Goal: Manage account settings

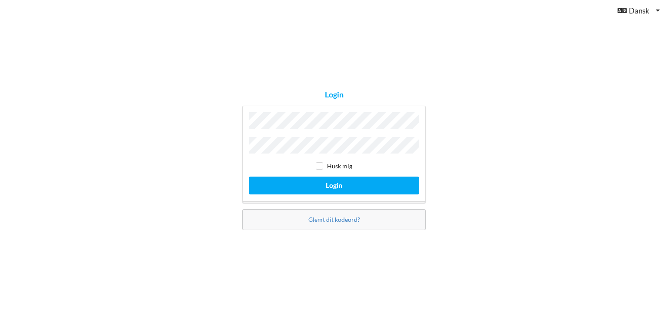
click at [249, 176] on button "Login" at bounding box center [334, 185] width 170 height 18
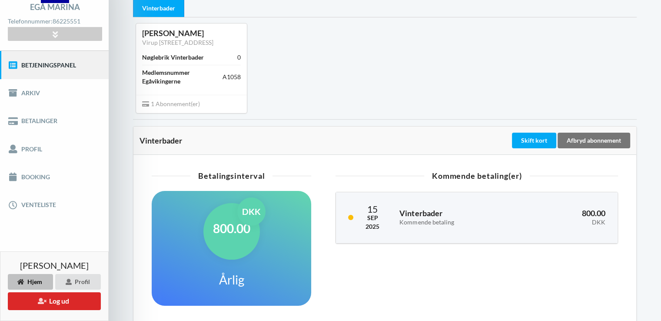
scroll to position [67, 0]
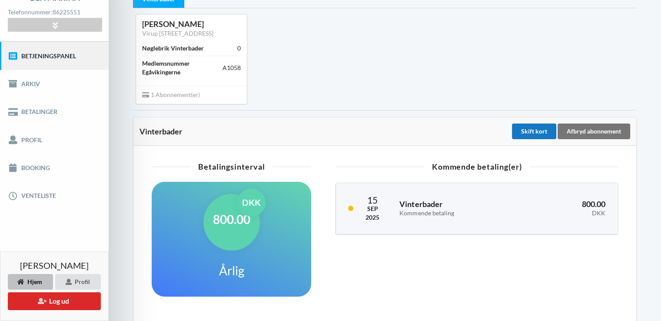
click at [533, 129] on div "Skift kort" at bounding box center [534, 131] width 44 height 16
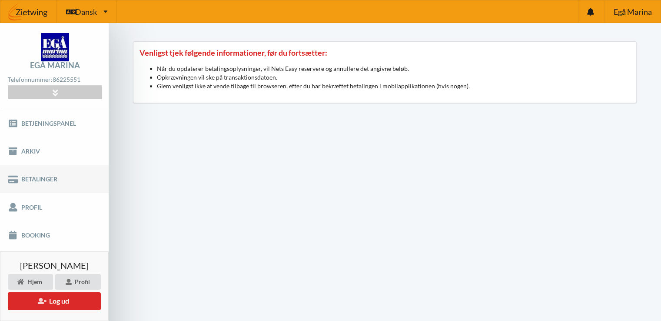
click at [28, 180] on link "Betalinger" at bounding box center [54, 179] width 109 height 28
